Goal: Navigation & Orientation: Understand site structure

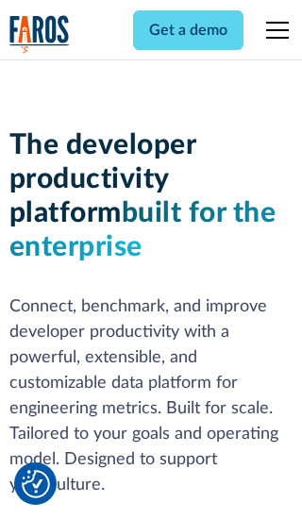
scroll to position [285, 0]
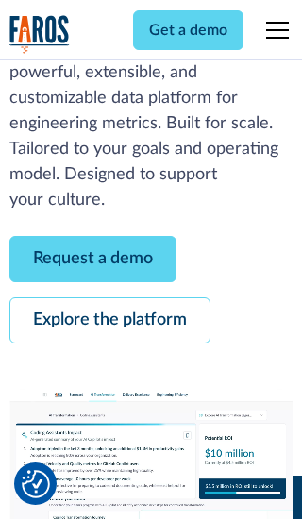
click at [92, 259] on link "Request a demo" at bounding box center [92, 259] width 167 height 46
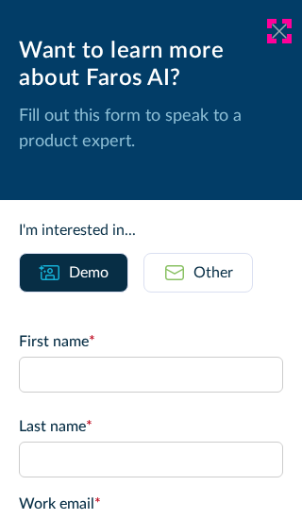
click at [279, 31] on icon at bounding box center [279, 31] width 15 height 14
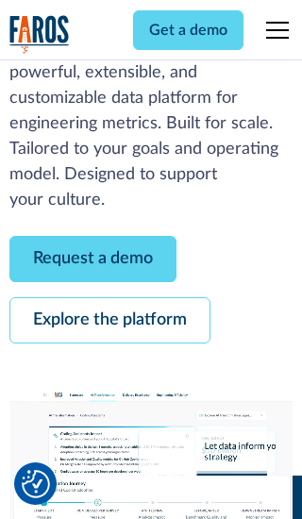
scroll to position [346, 0]
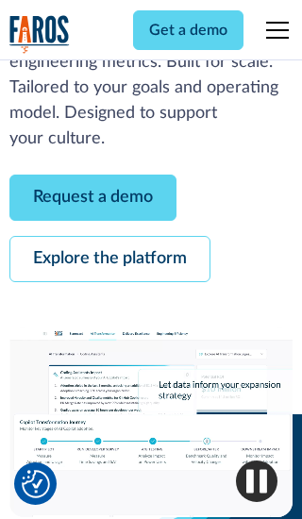
click at [109, 259] on link "Explore the platform" at bounding box center [109, 259] width 201 height 46
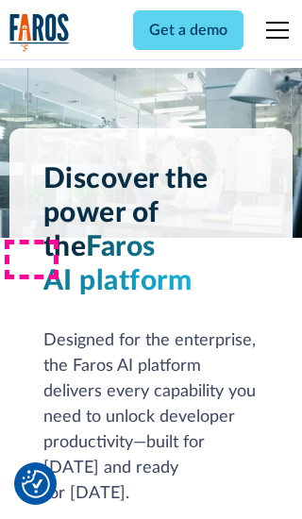
scroll to position [14184, 0]
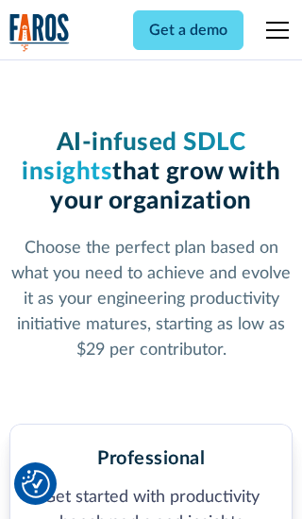
scroll to position [2932, 0]
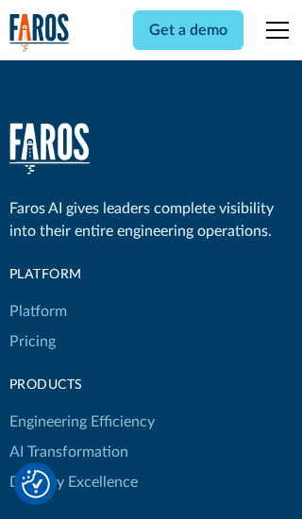
click at [37, 296] on link "Platform" at bounding box center [38, 311] width 58 height 30
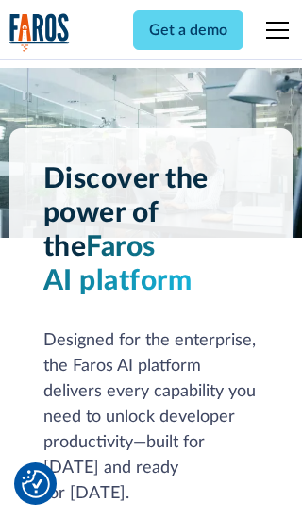
scroll to position [14790, 0]
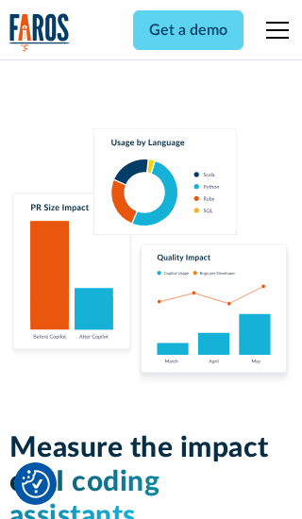
scroll to position [11675, 0]
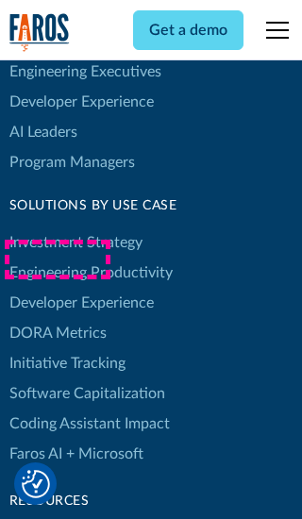
click at [57, 318] on link "DORA Metrics" at bounding box center [57, 333] width 97 height 30
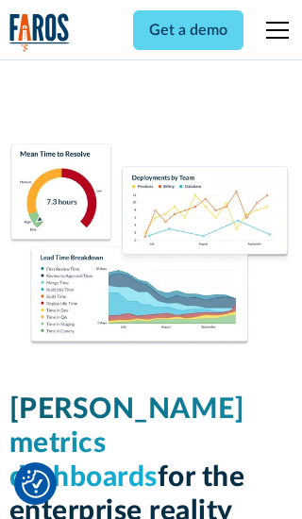
scroll to position [8271, 0]
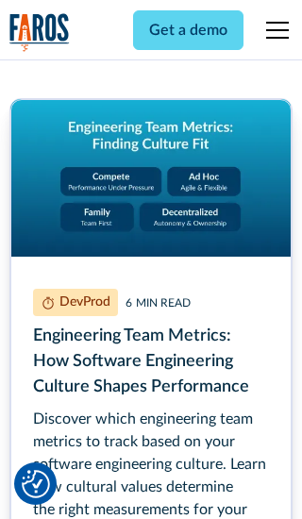
scroll to position [8559, 0]
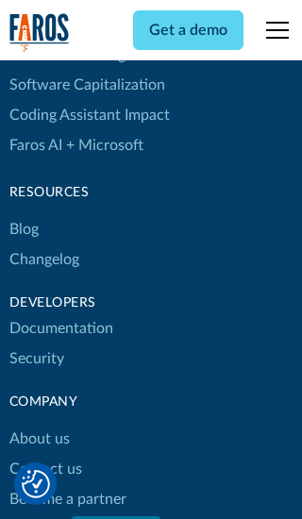
click at [43, 260] on link "Changelog" at bounding box center [44, 259] width 70 height 30
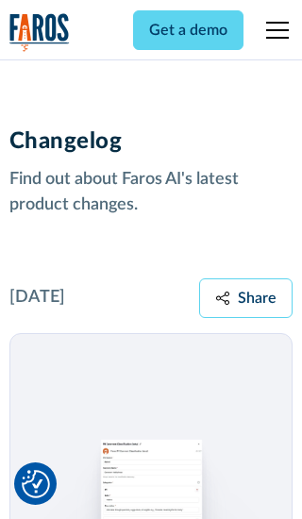
scroll to position [22804, 0]
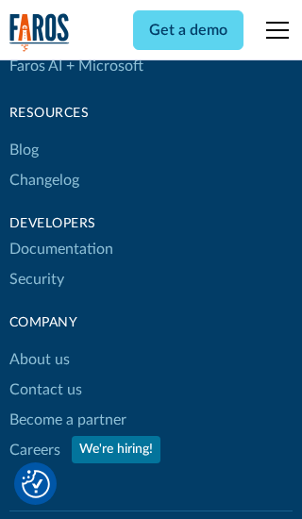
click at [39, 344] on link "About us" at bounding box center [39, 359] width 60 height 30
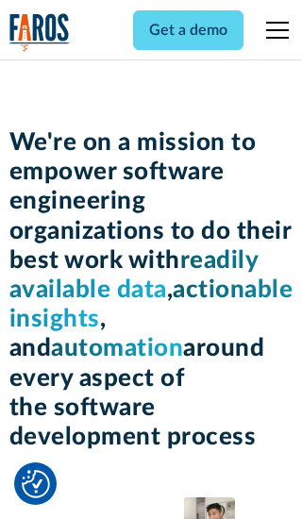
scroll to position [6516, 0]
